Goal: Navigation & Orientation: Find specific page/section

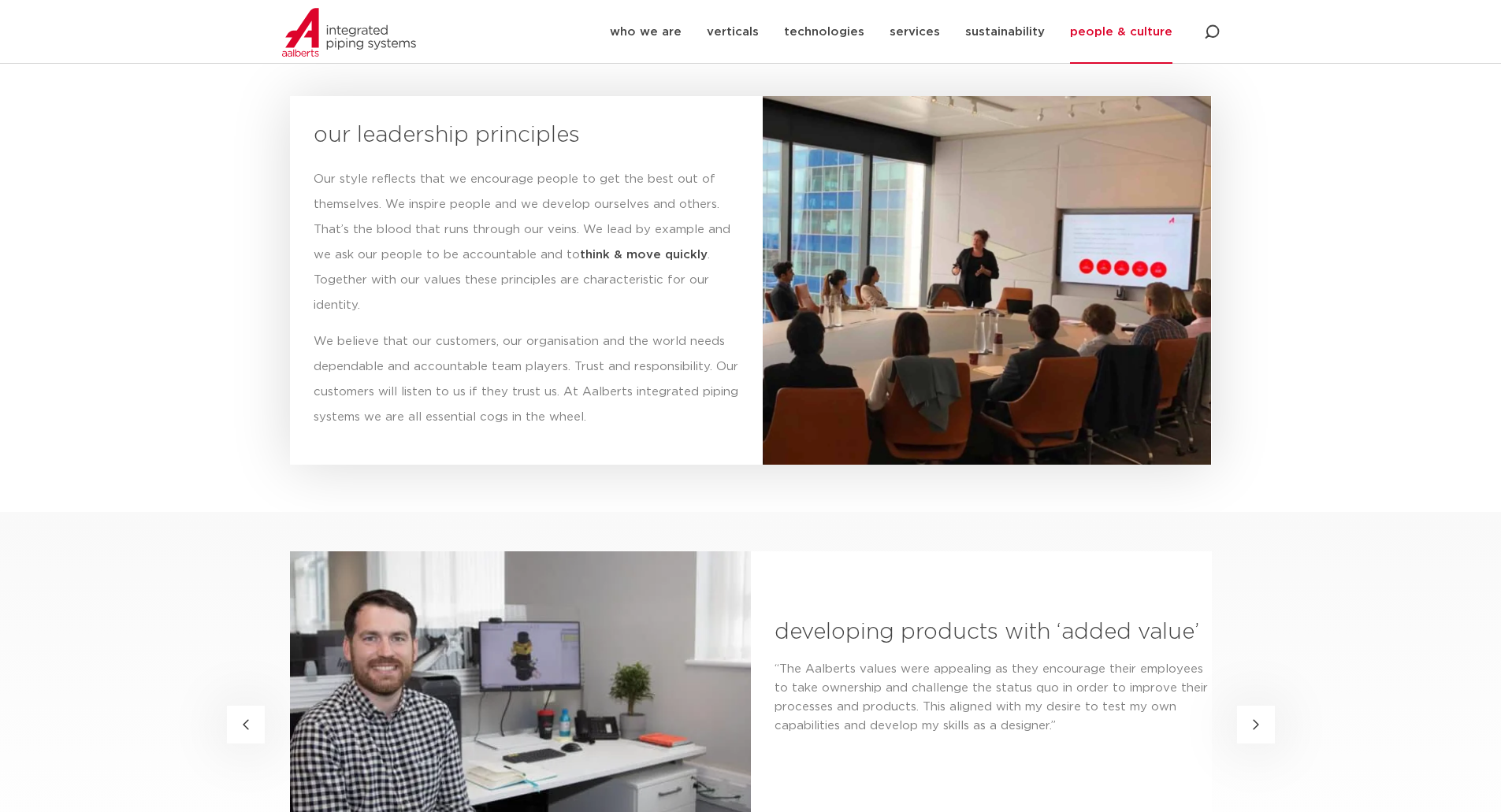
scroll to position [2049, 0]
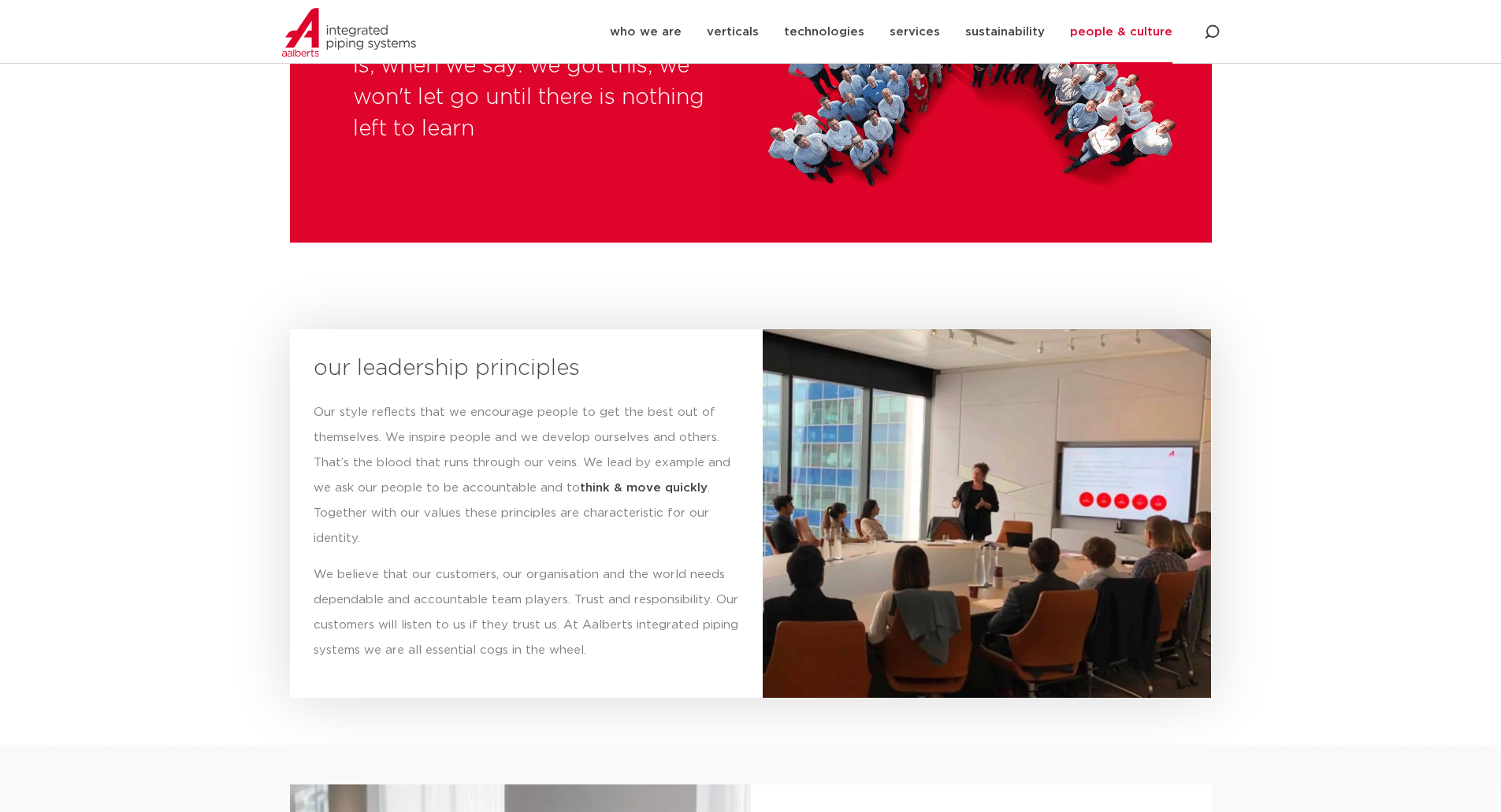
click at [1138, 26] on link "people & culture" at bounding box center [1120, 32] width 103 height 63
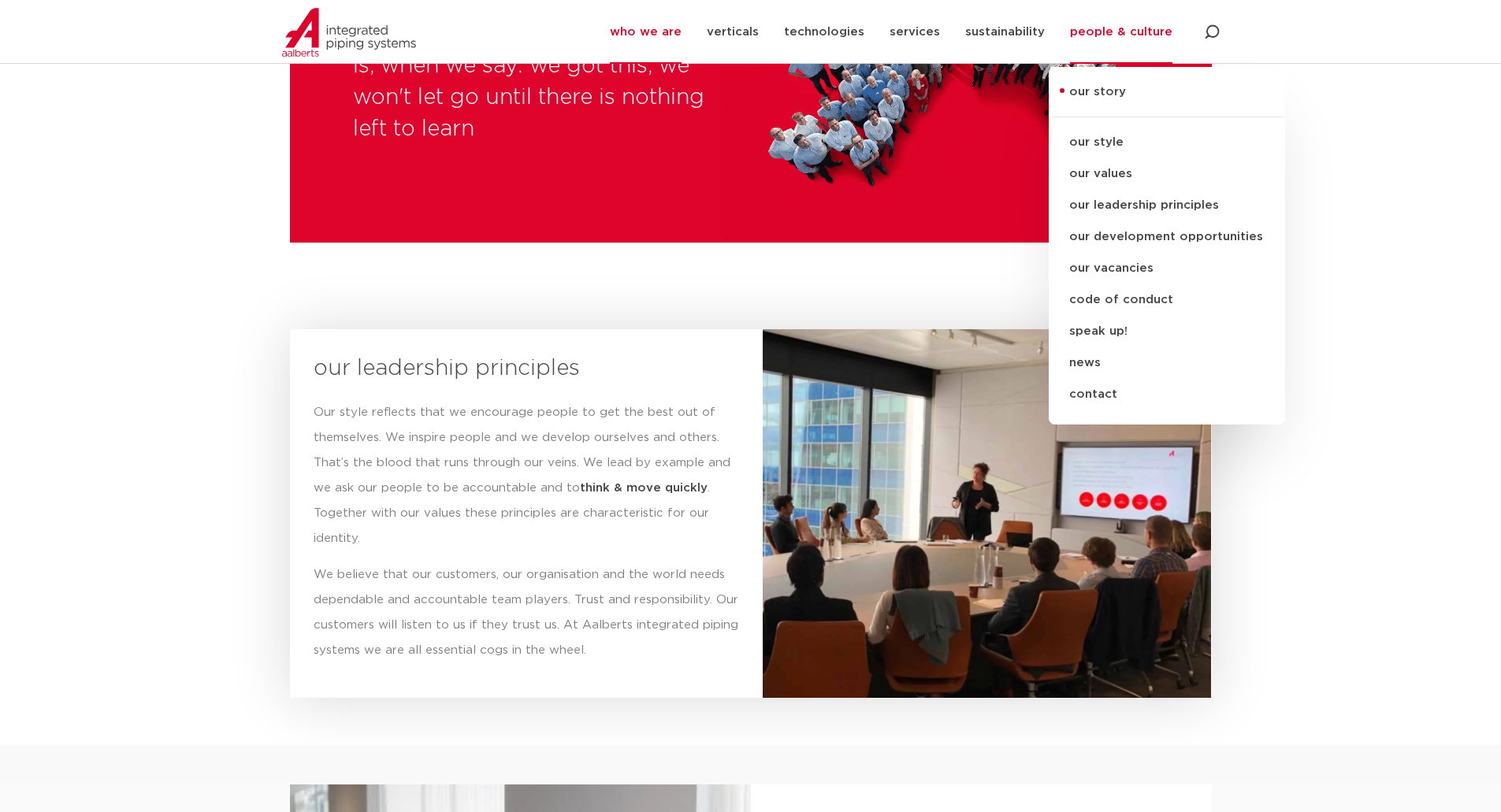
click at [674, 25] on link "who we are" at bounding box center [646, 32] width 72 height 63
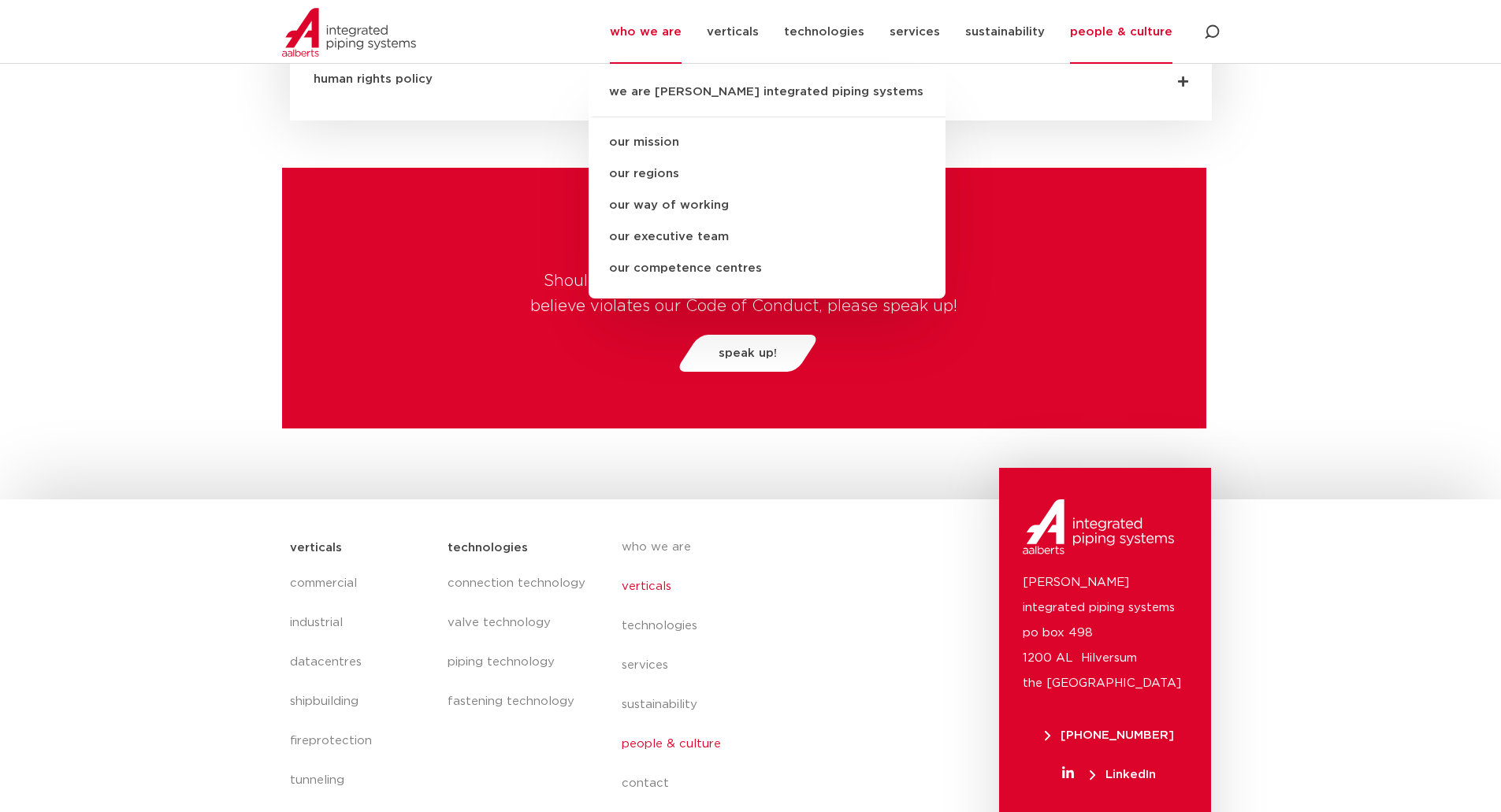
scroll to position [5382, 0]
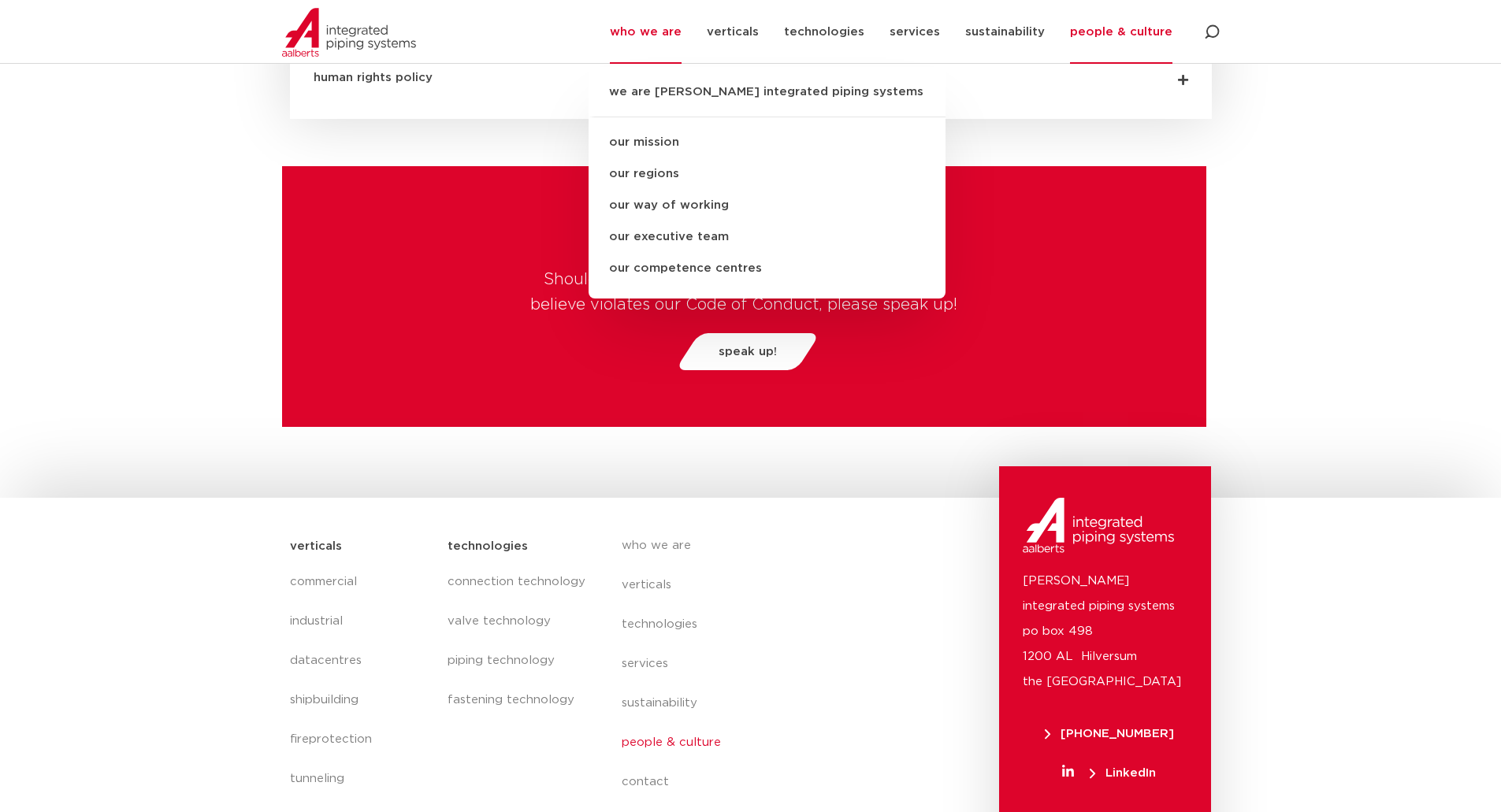
click at [479, 707] on div "technologies connection technology valve technology piping technology fastening…" at bounding box center [518, 718] width 158 height 377
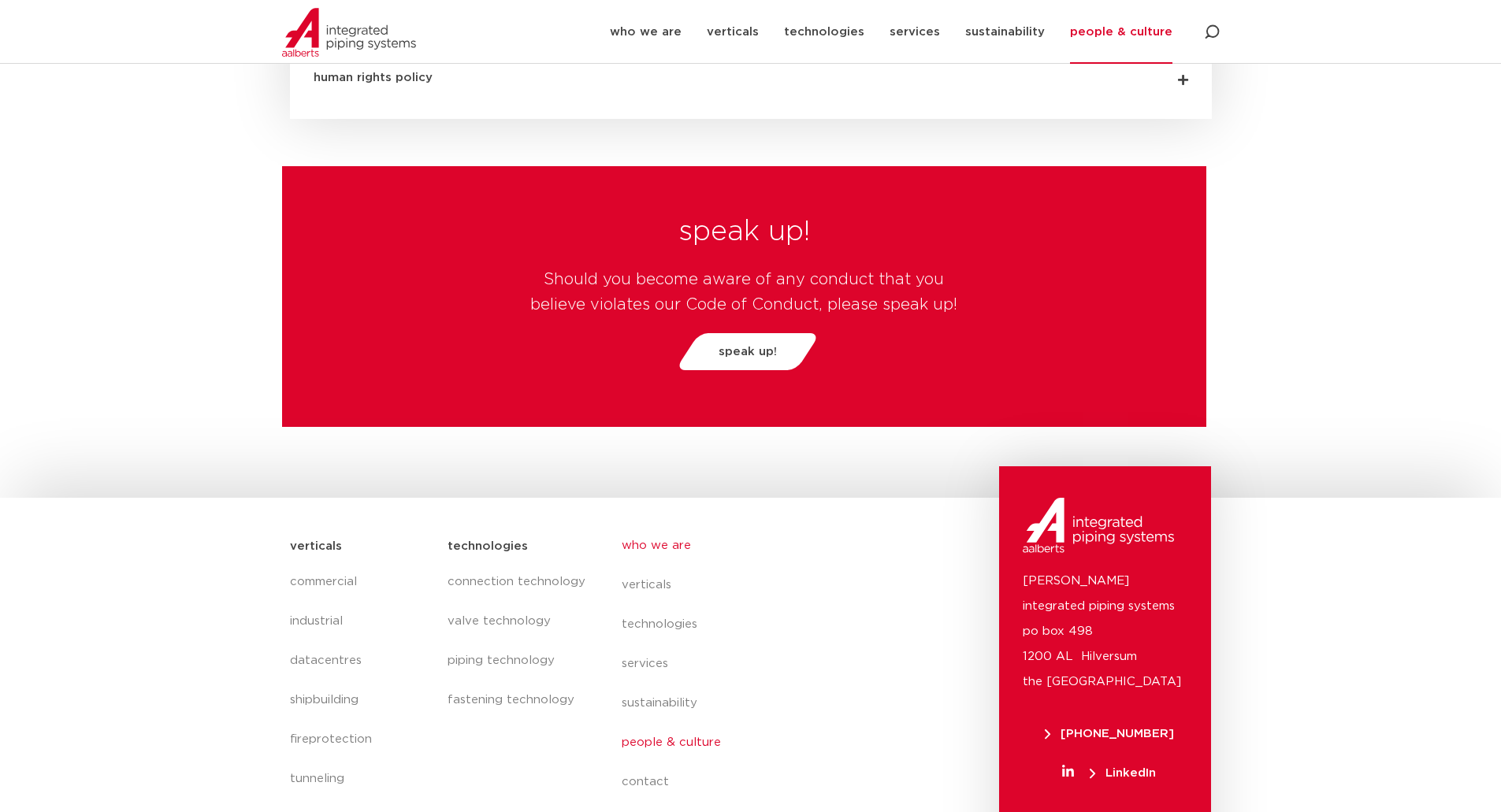
click at [647, 527] on link "who we are" at bounding box center [766, 546] width 288 height 39
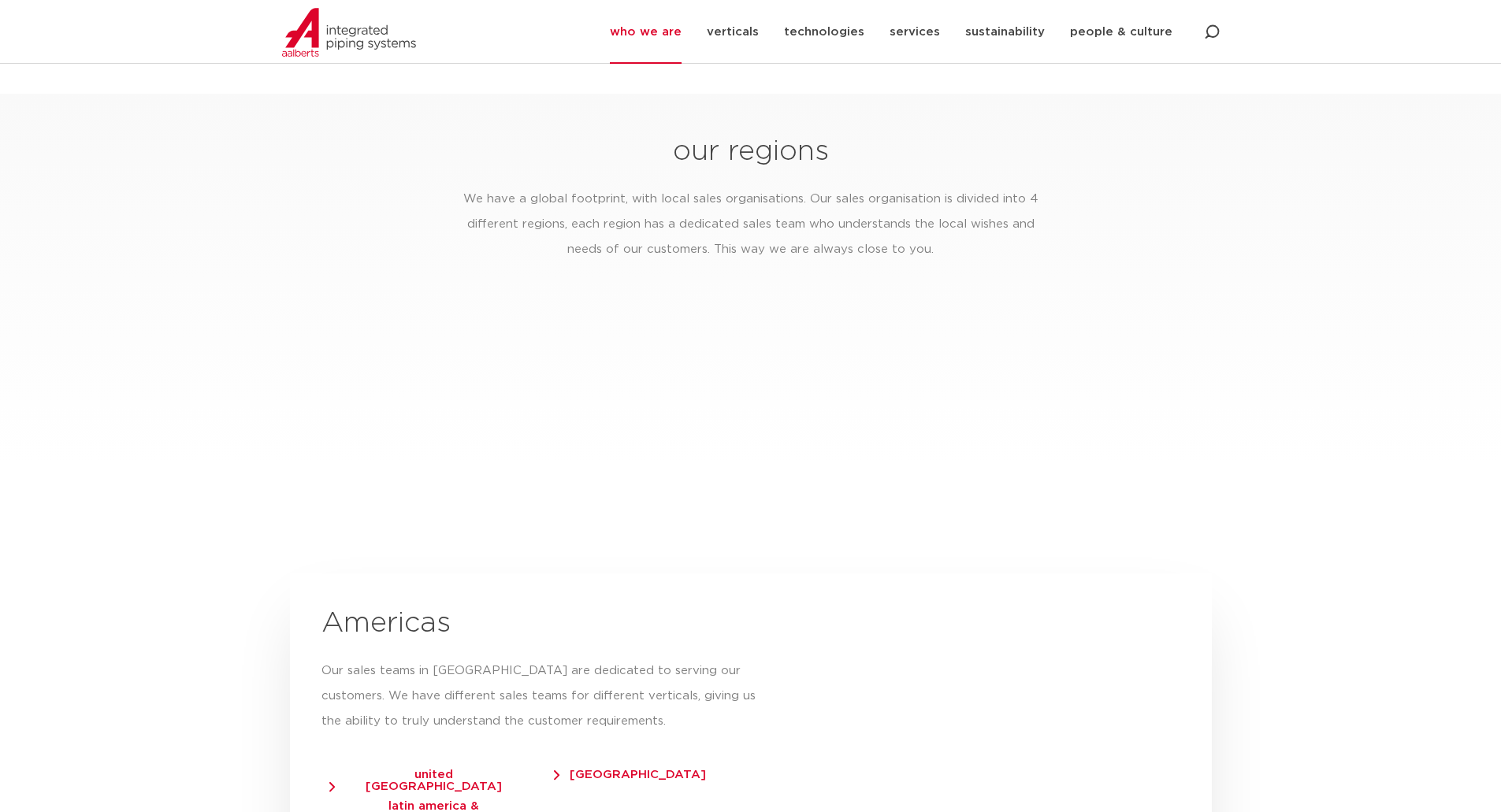
scroll to position [2600, 0]
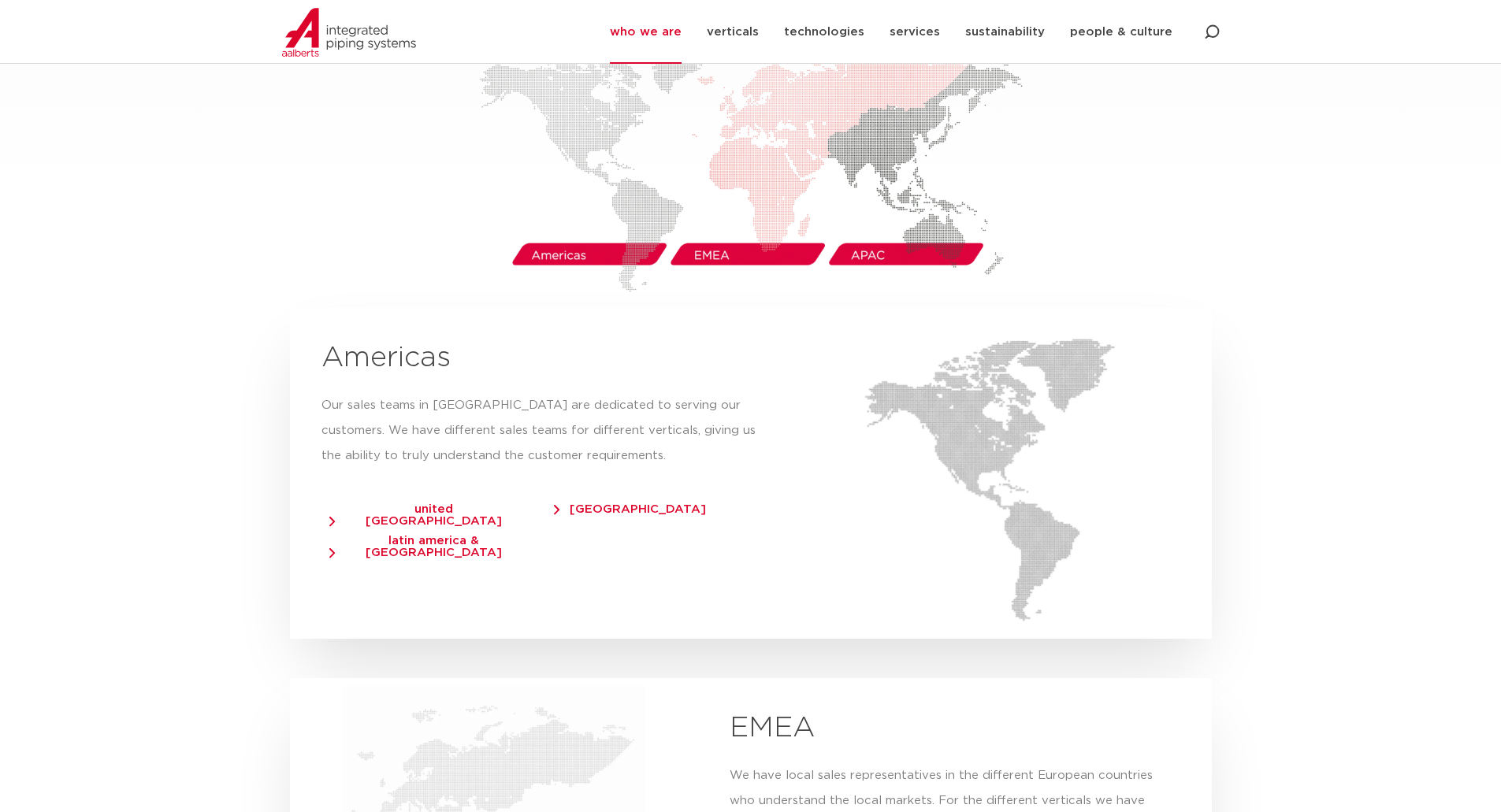
click at [472, 504] on span "united [GEOGRAPHIC_DATA]" at bounding box center [427, 515] width 194 height 24
